Goal: Information Seeking & Learning: Find specific fact

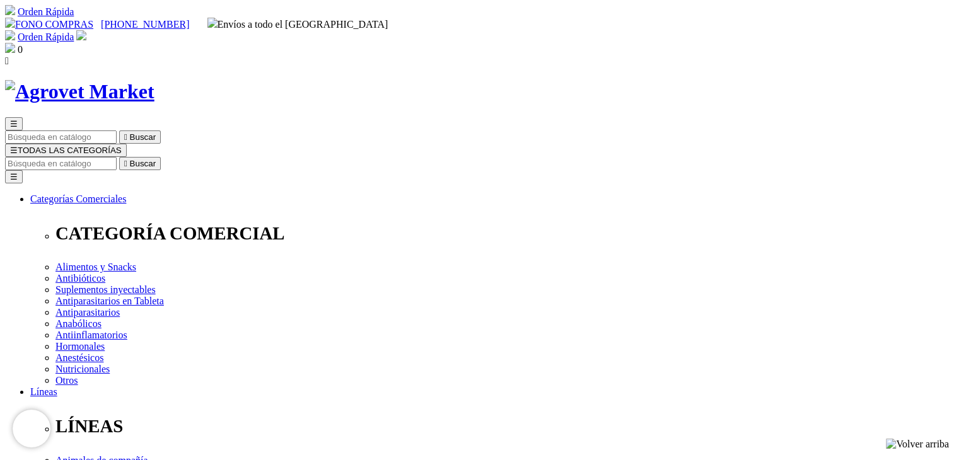
click at [117, 157] on input "Buscar" at bounding box center [61, 163] width 112 height 13
type input "vitamina"
click at [191, 157] on button " Buscar" at bounding box center [212, 163] width 42 height 13
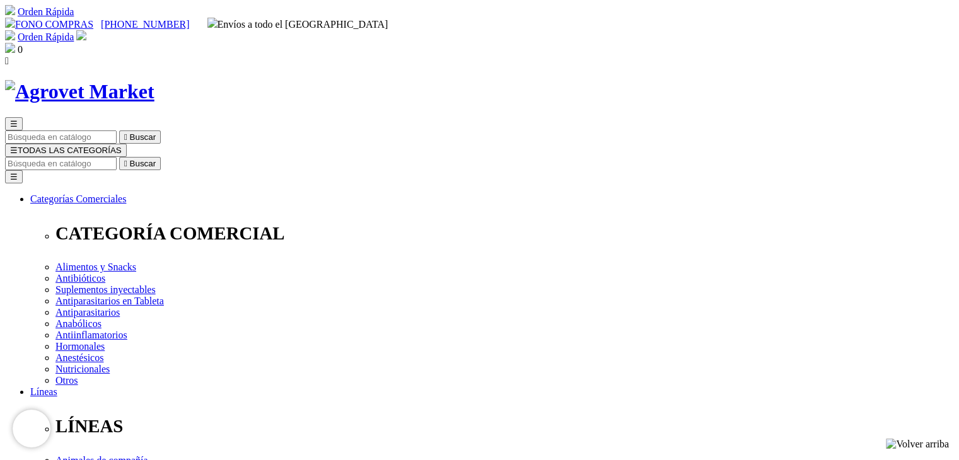
click at [117, 157] on input "Buscar" at bounding box center [61, 163] width 112 height 13
type input "desparasitante interno y externo"
click at [382, 157] on button " Buscar" at bounding box center [403, 163] width 42 height 13
click at [117, 157] on input "desparasitante interno y externo" at bounding box center [61, 163] width 112 height 13
drag, startPoint x: 723, startPoint y: 62, endPoint x: 449, endPoint y: 102, distance: 277.2
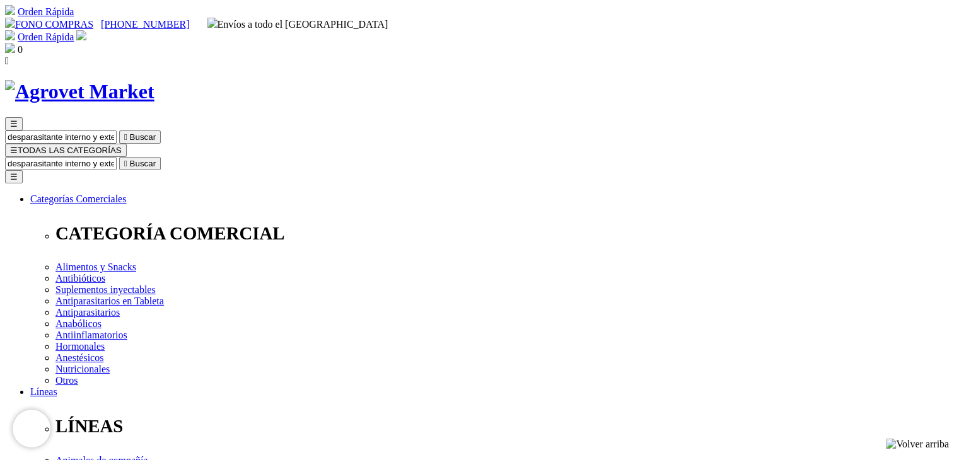
type input "o"
type input "Albendazol"
click at [191, 157] on button " Buscar" at bounding box center [212, 163] width 42 height 13
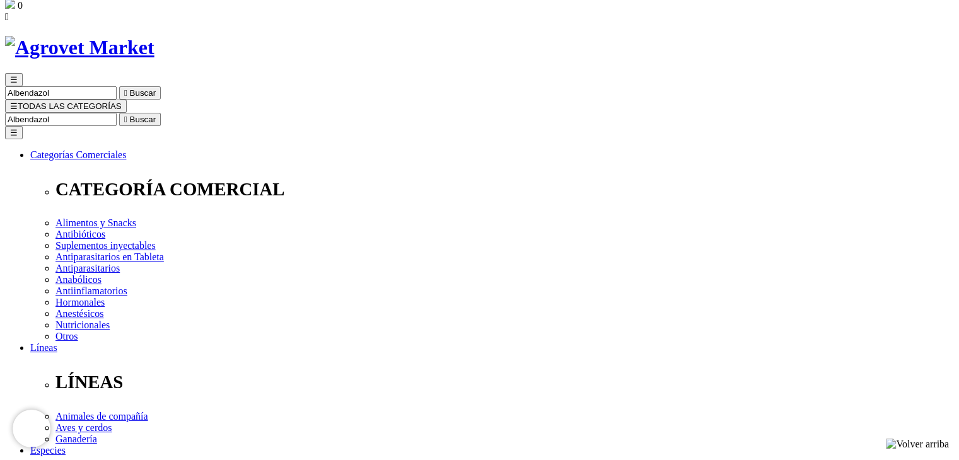
scroll to position [45, 0]
click at [117, 112] on input "Albendazol" at bounding box center [61, 118] width 112 height 13
click at [161, 112] on button " Buscar" at bounding box center [140, 118] width 42 height 13
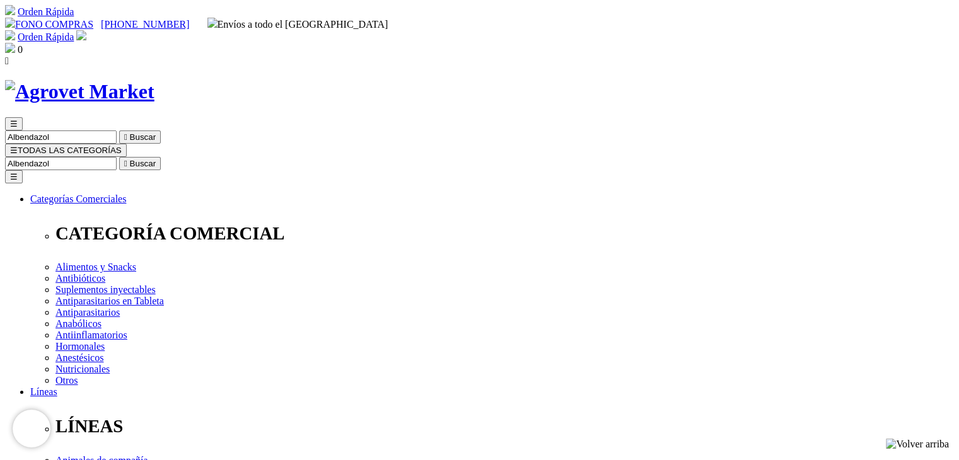
click at [117, 157] on input "Albendazol" at bounding box center [61, 163] width 112 height 13
type input "Triclabendazol"
click at [191, 157] on button " Buscar" at bounding box center [212, 163] width 42 height 13
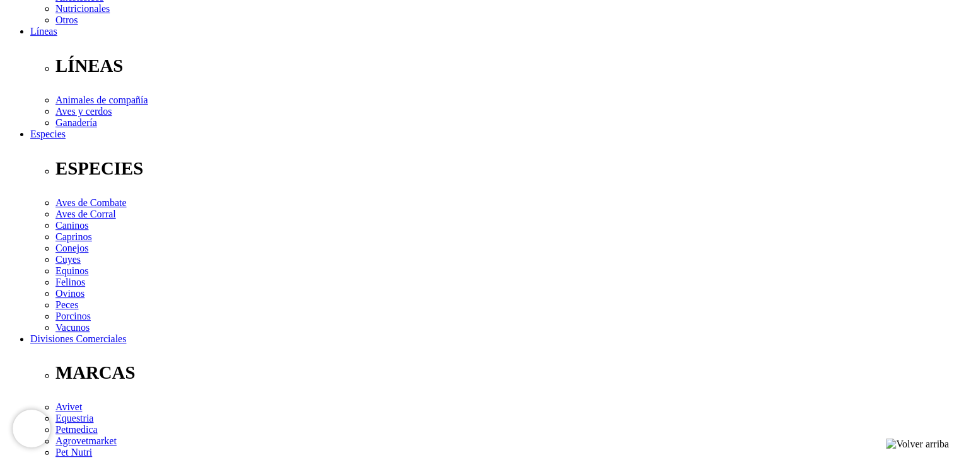
scroll to position [363, 0]
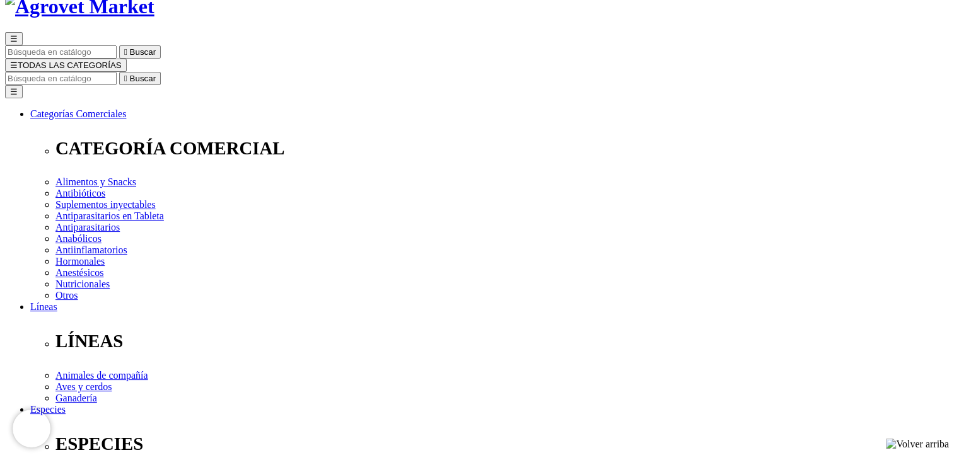
scroll to position [83, 0]
